Goal: Find specific page/section

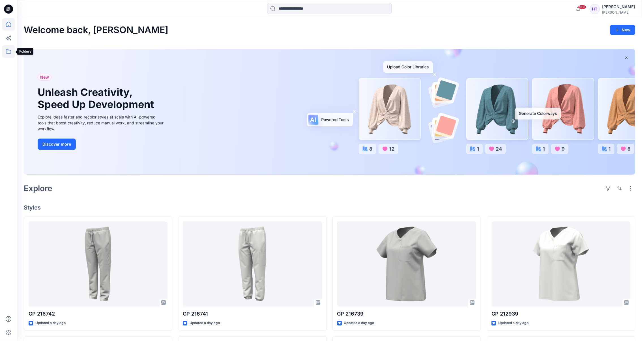
click at [10, 53] on icon at bounding box center [8, 51] width 12 height 12
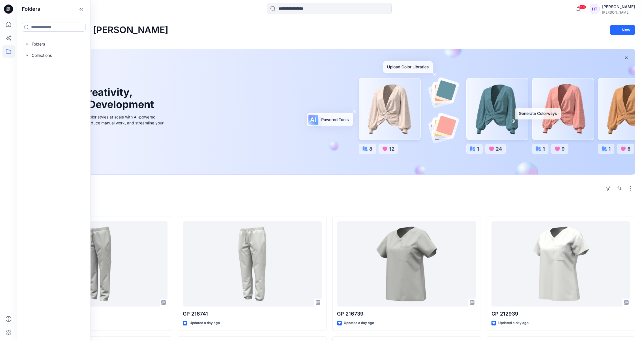
click at [59, 49] on div at bounding box center [54, 43] width 65 height 11
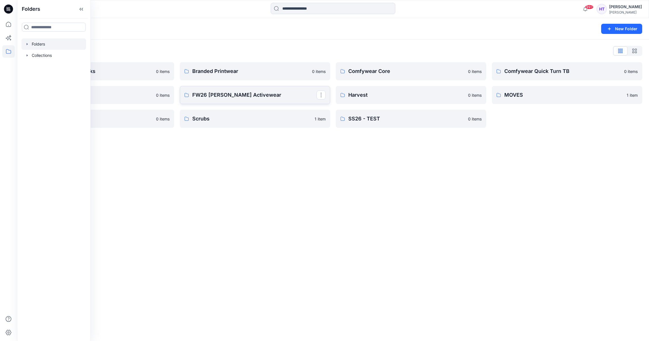
click at [281, 88] on link "FW26 [PERSON_NAME] Activewear" at bounding box center [255, 95] width 150 height 18
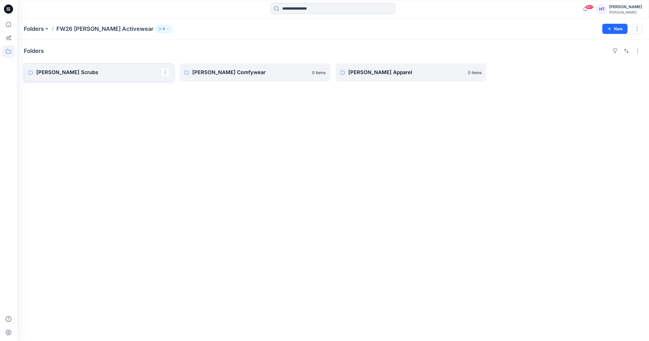
click at [130, 71] on p "[PERSON_NAME] Scrubs" at bounding box center [98, 72] width 124 height 8
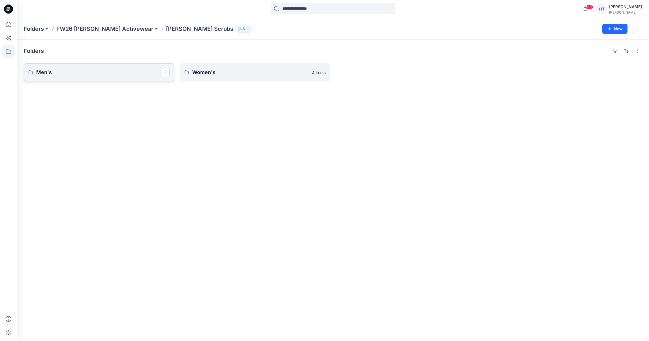
click at [128, 73] on p "Men's" at bounding box center [98, 72] width 124 height 8
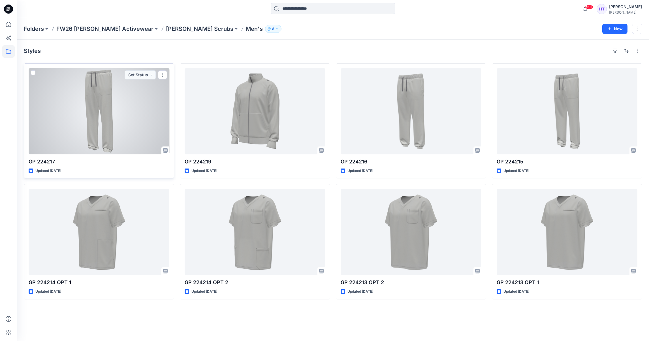
click at [102, 148] on div at bounding box center [99, 111] width 141 height 86
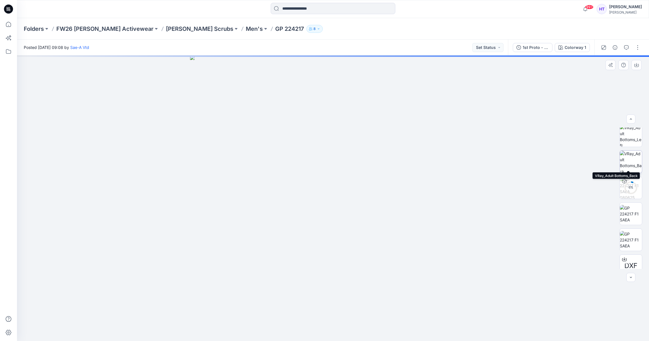
scroll to position [63, 0]
